Goal: Task Accomplishment & Management: Manage account settings

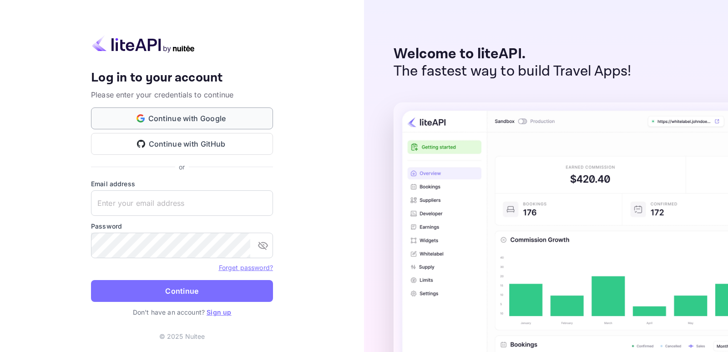
click at [176, 117] on button "Continue with Google" at bounding box center [182, 118] width 182 height 22
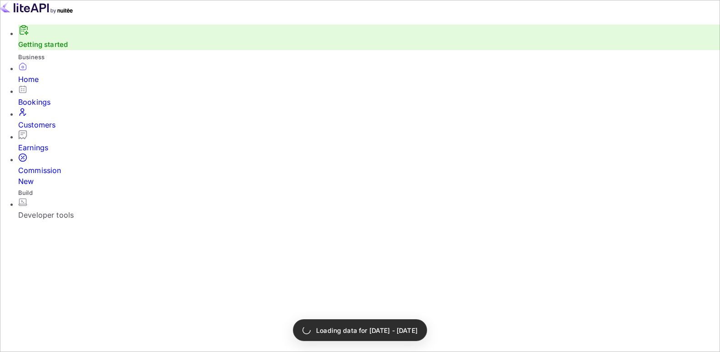
click at [45, 49] on link "Getting started" at bounding box center [43, 44] width 50 height 9
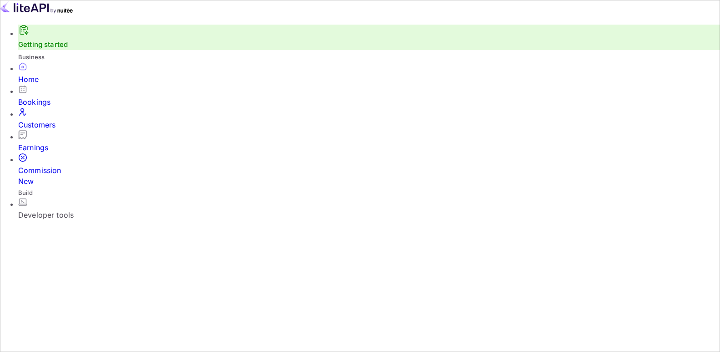
scroll to position [140, 180]
click at [52, 209] on div "Developer tools" at bounding box center [369, 214] width 702 height 11
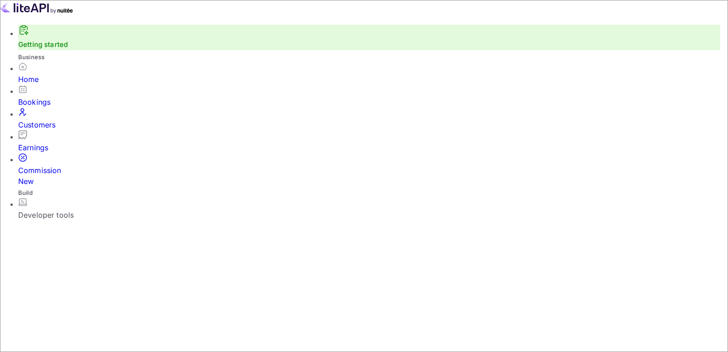
type input "949261"
